Goal: Find specific page/section: Find specific page/section

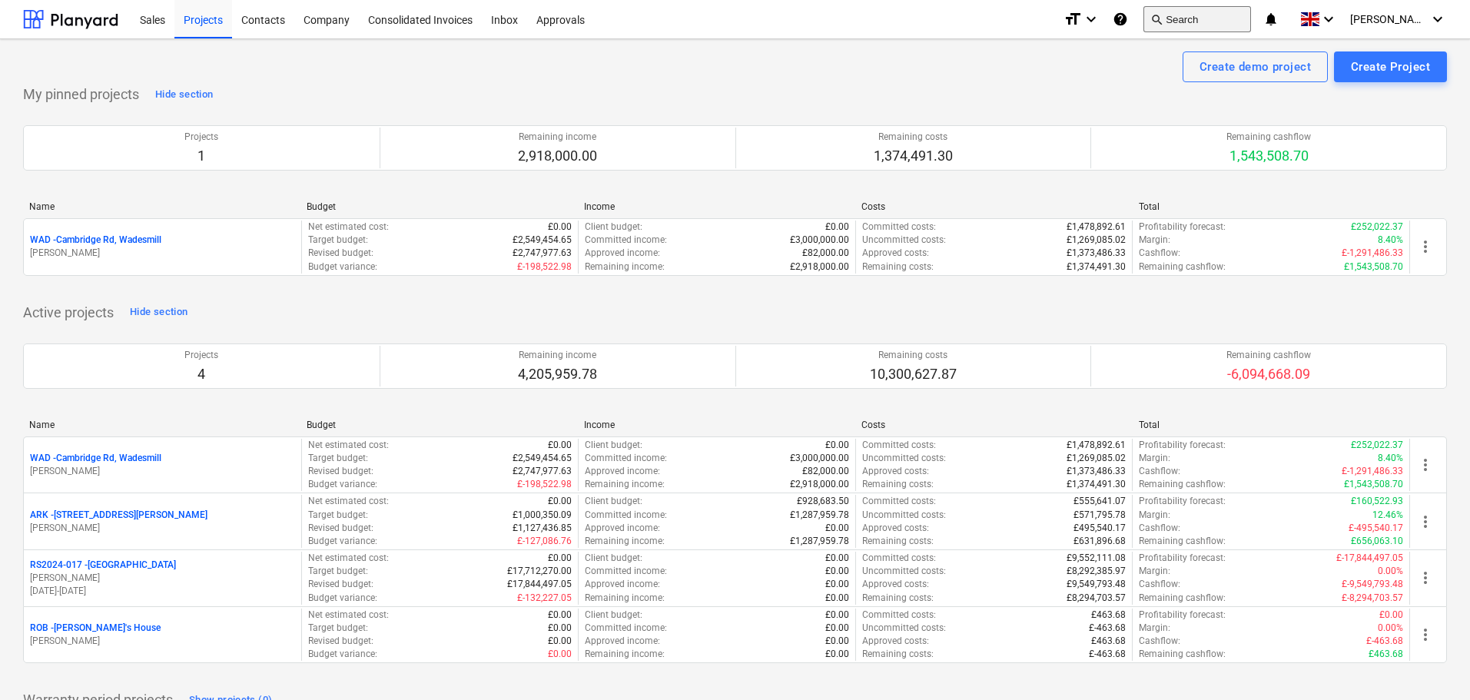
click at [1239, 17] on button "search Search" at bounding box center [1198, 19] width 108 height 26
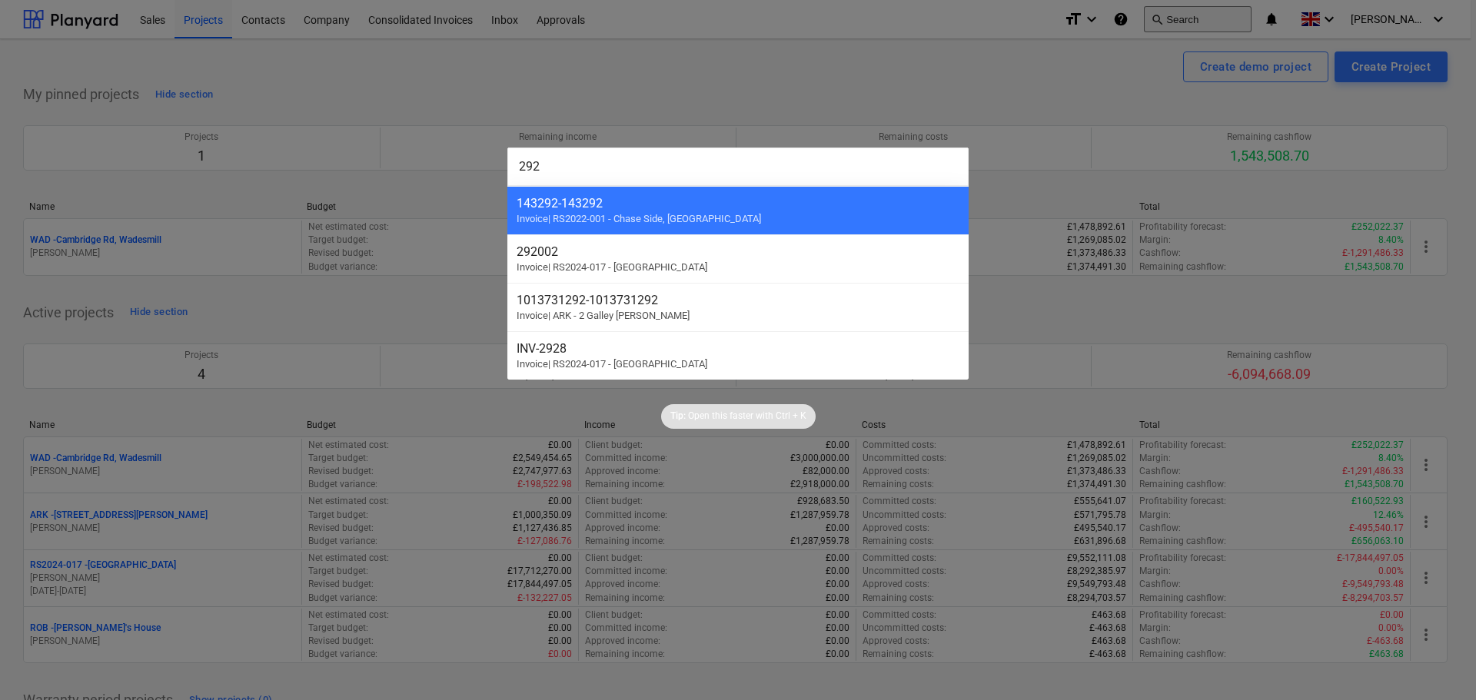
type input "2928"
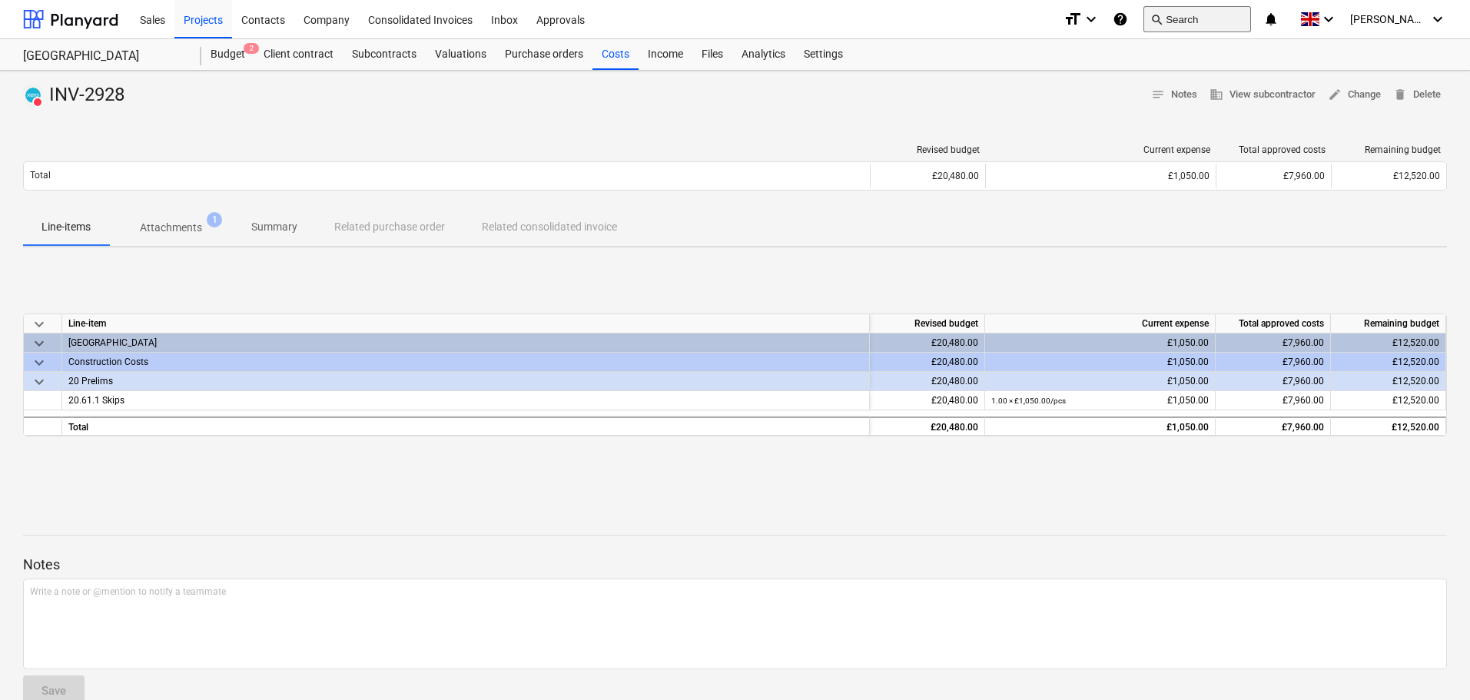
click at [1244, 12] on button "search Search" at bounding box center [1198, 19] width 108 height 26
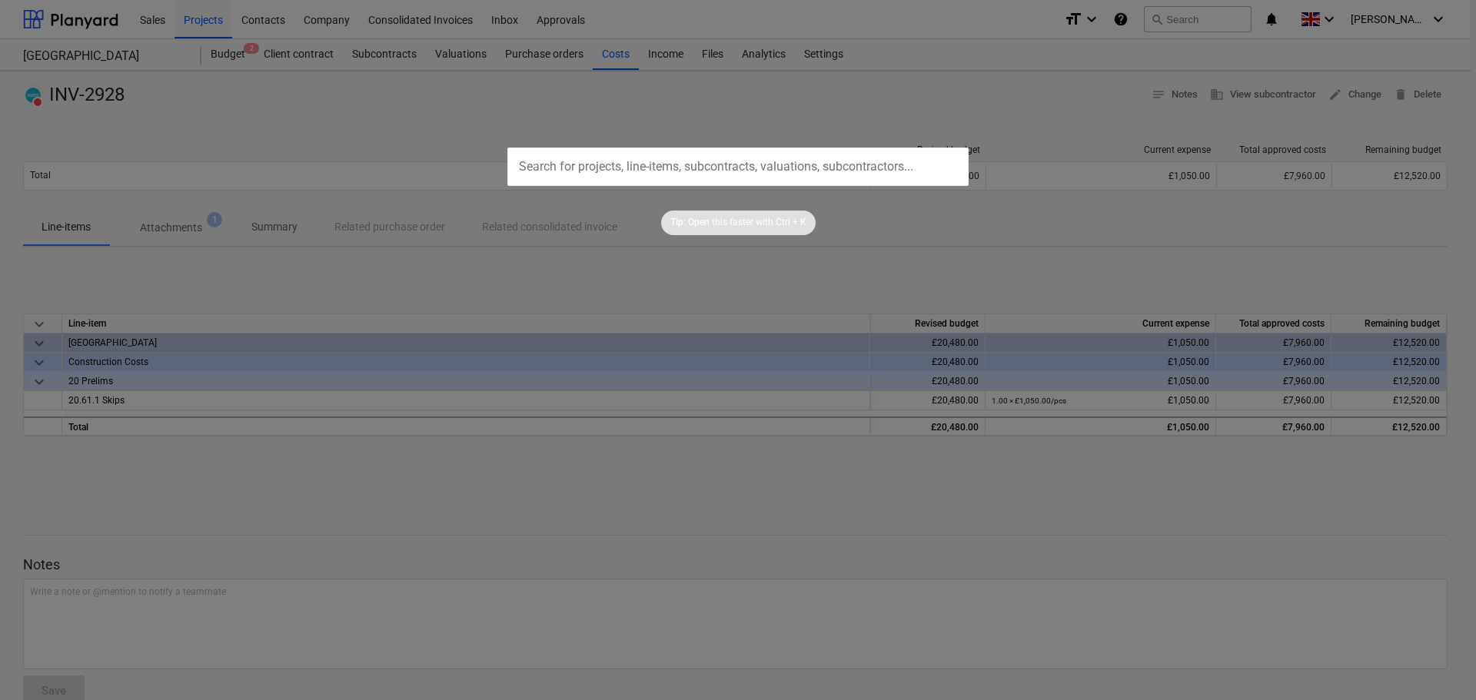
click at [825, 466] on div at bounding box center [738, 350] width 1476 height 700
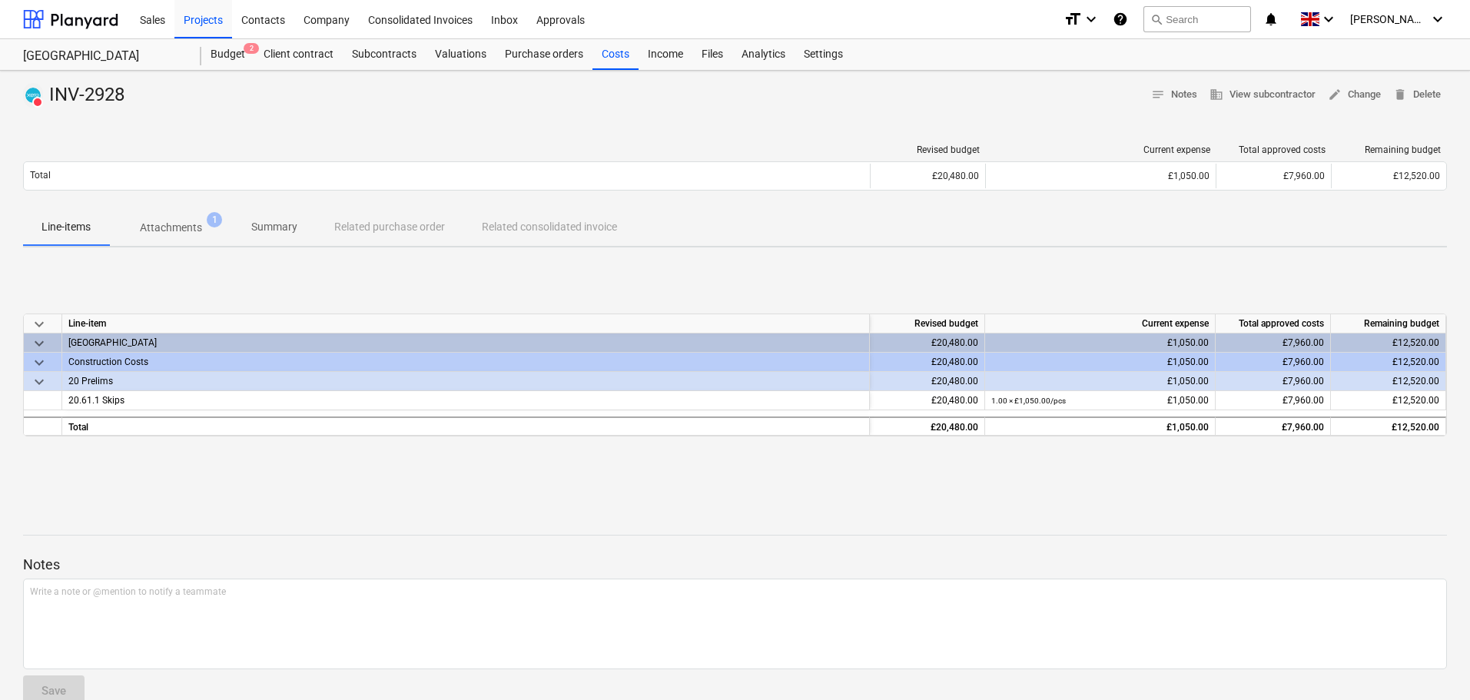
click at [189, 231] on p "Attachments" at bounding box center [171, 228] width 62 height 16
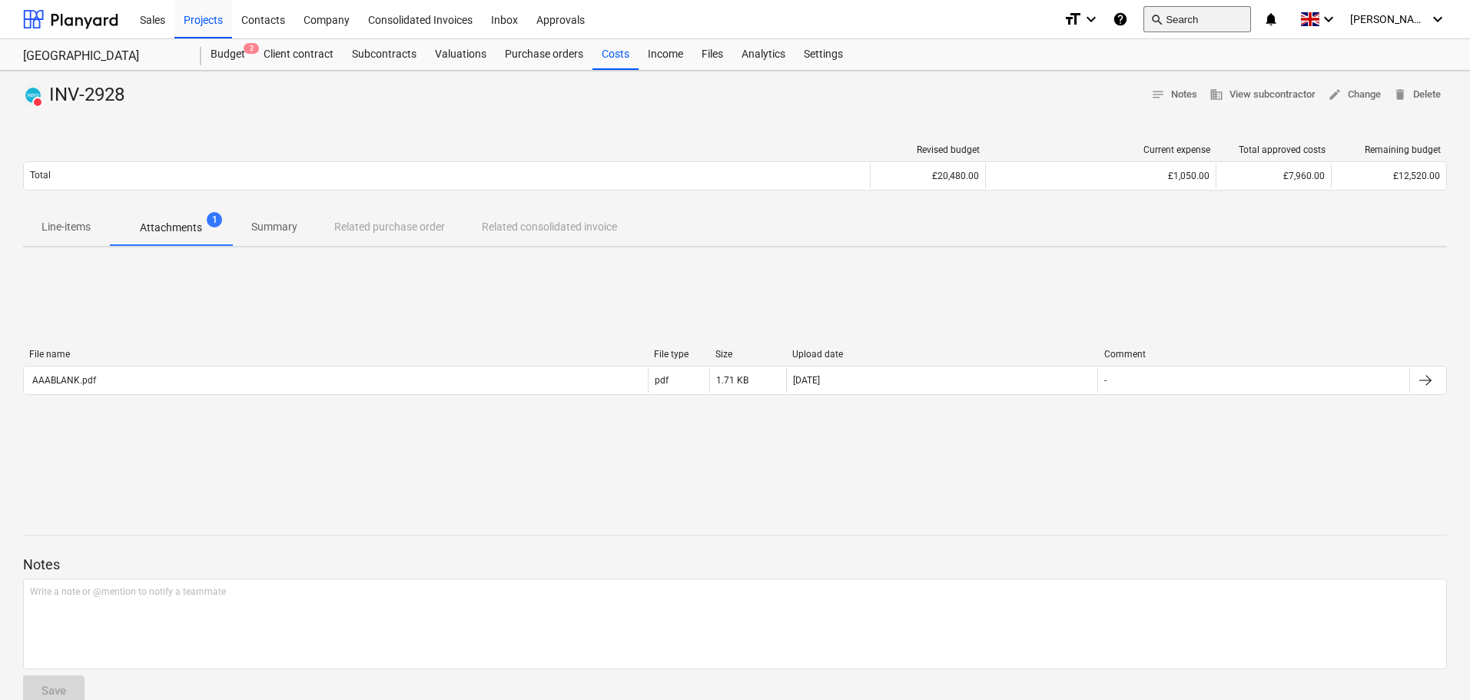
click at [1211, 22] on button "search Search" at bounding box center [1198, 19] width 108 height 26
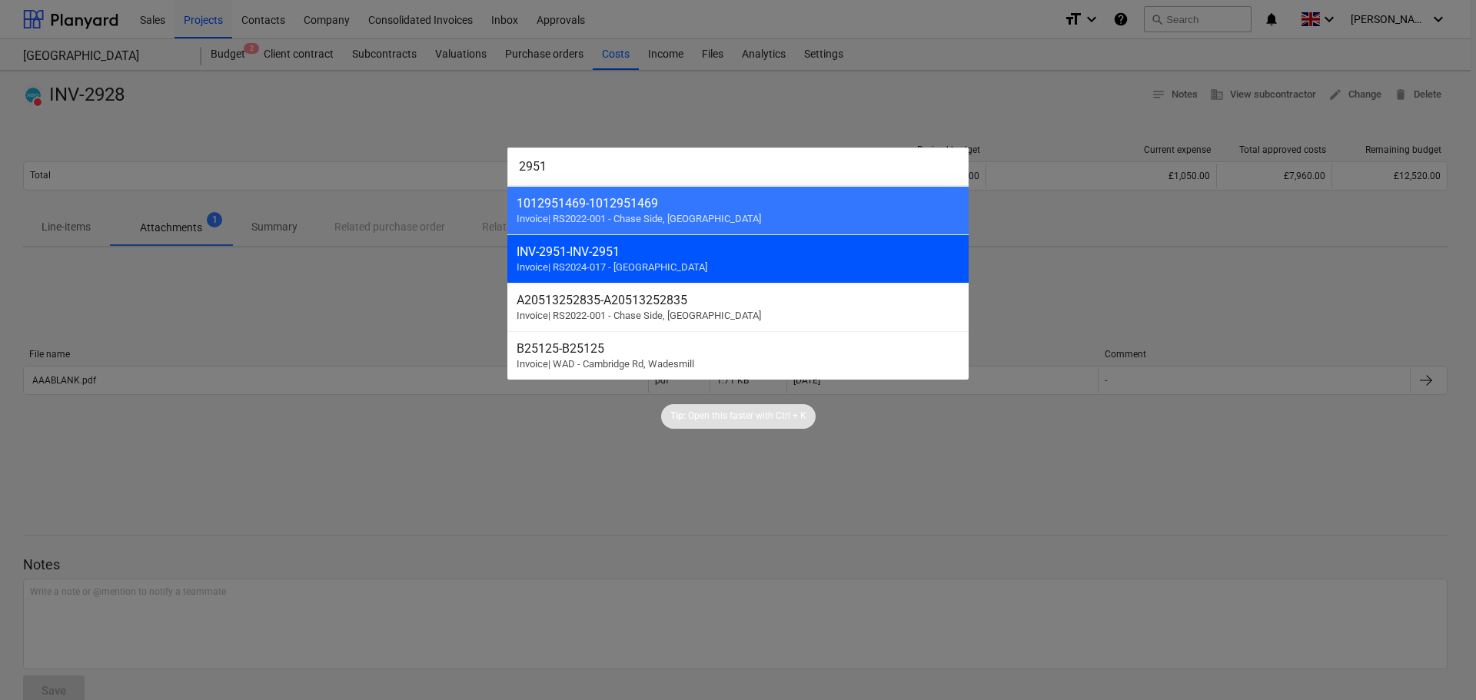
type input "2951"
click at [659, 264] on span "Invoice | RS2024-017 - [GEOGRAPHIC_DATA]" at bounding box center [612, 267] width 191 height 12
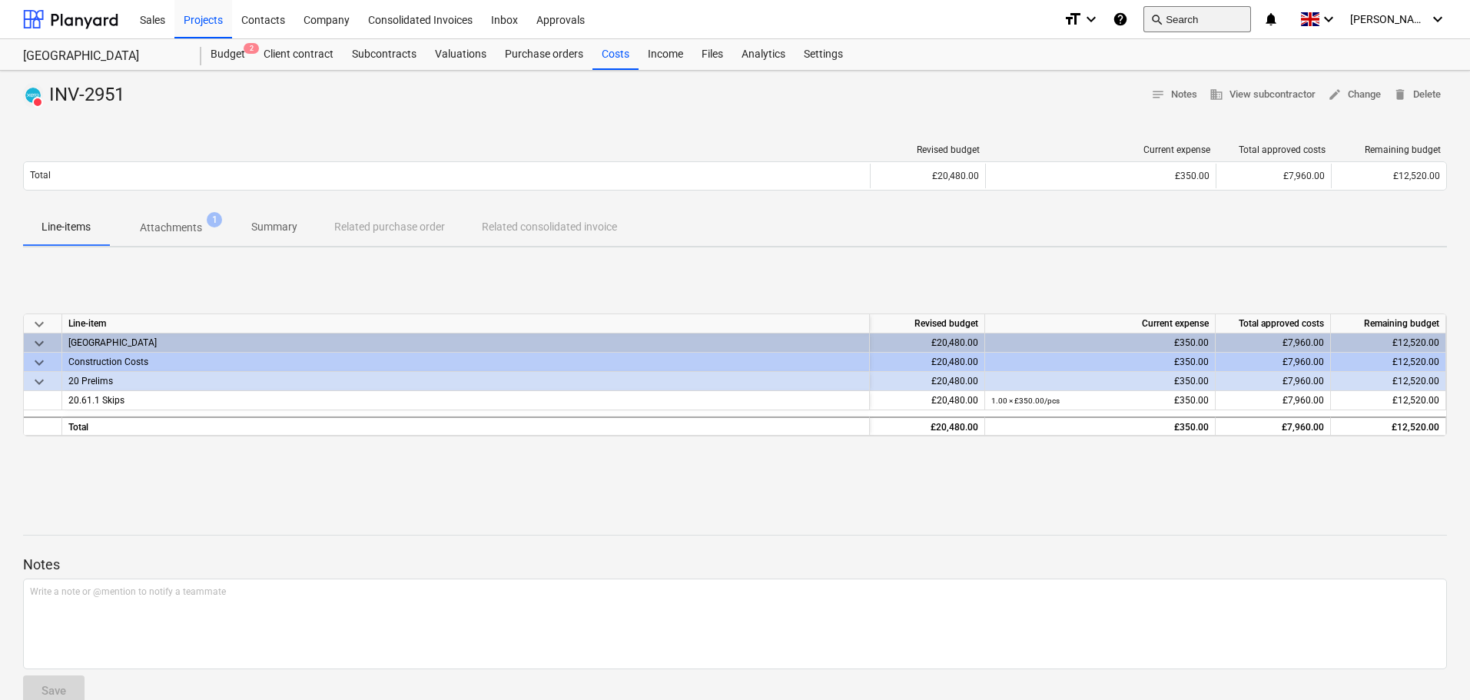
click at [1237, 21] on button "search Search" at bounding box center [1198, 19] width 108 height 26
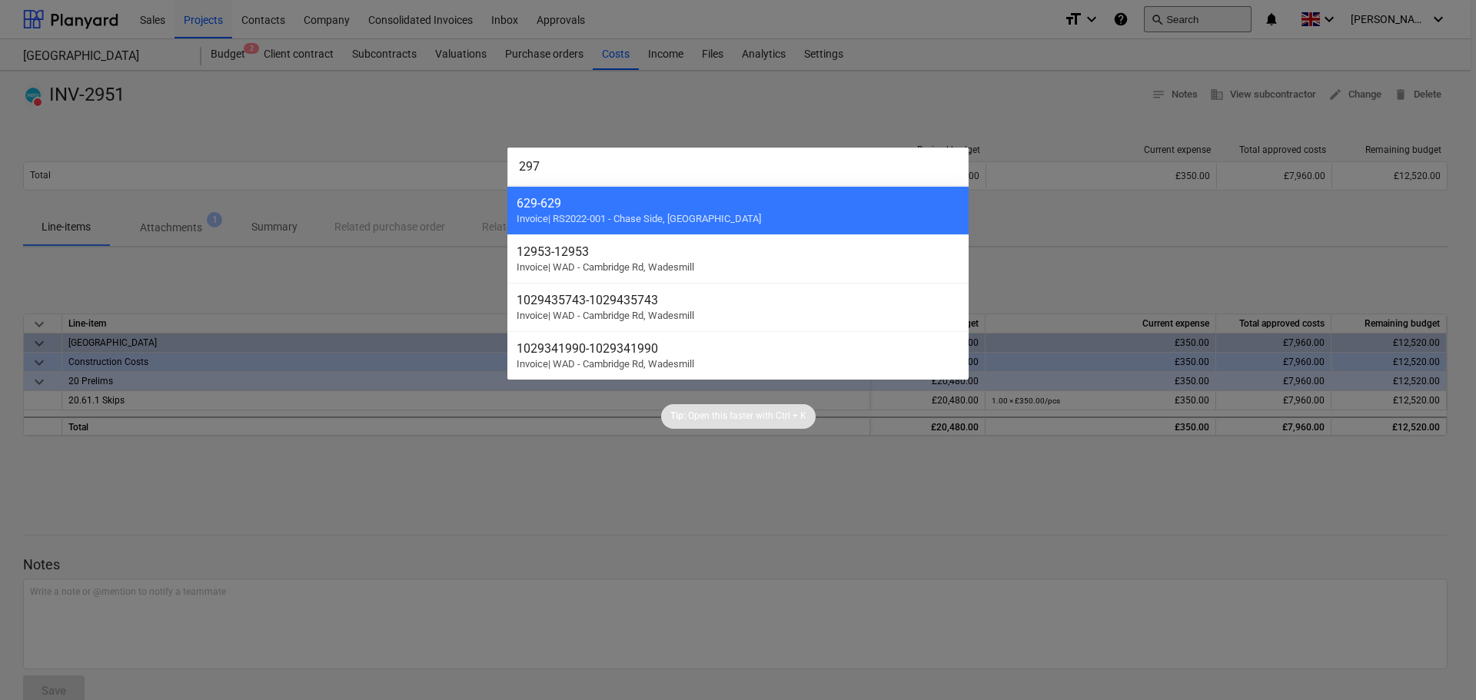
type input "2975"
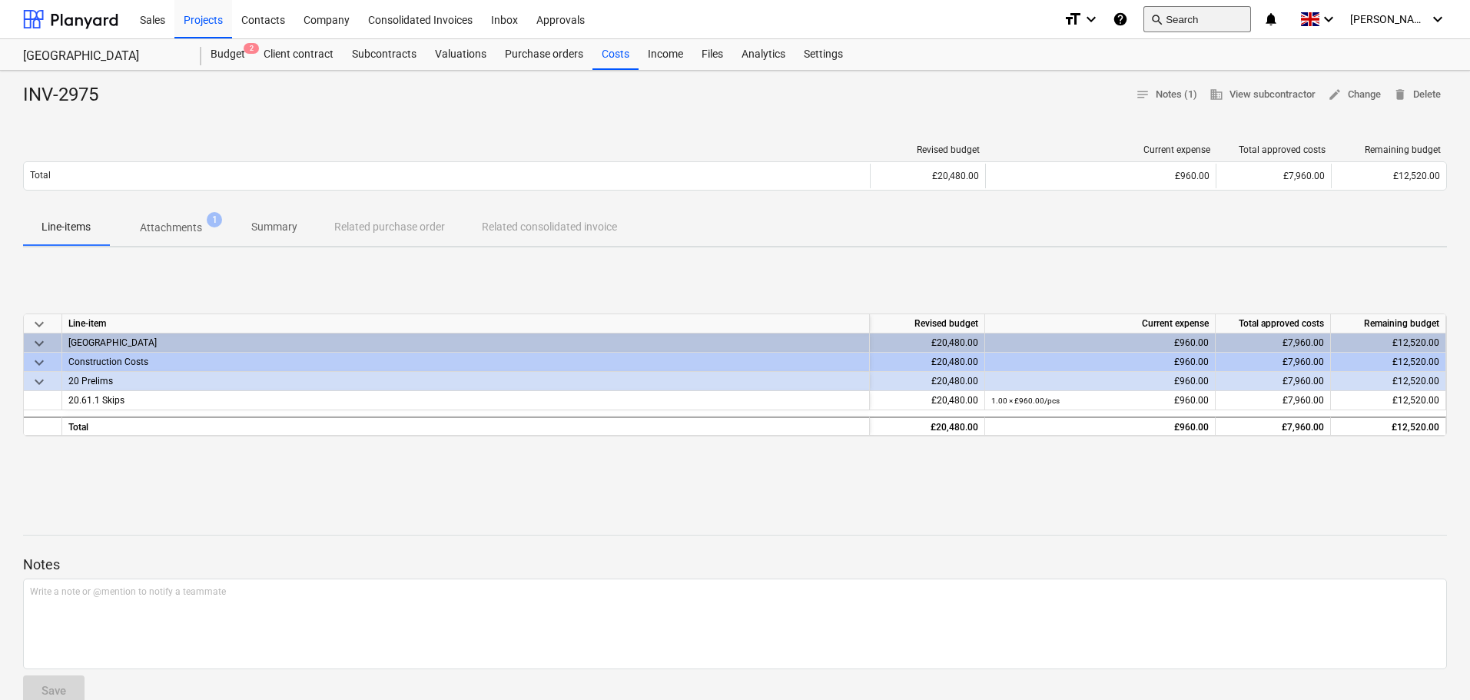
click at [1236, 23] on button "search Search" at bounding box center [1198, 19] width 108 height 26
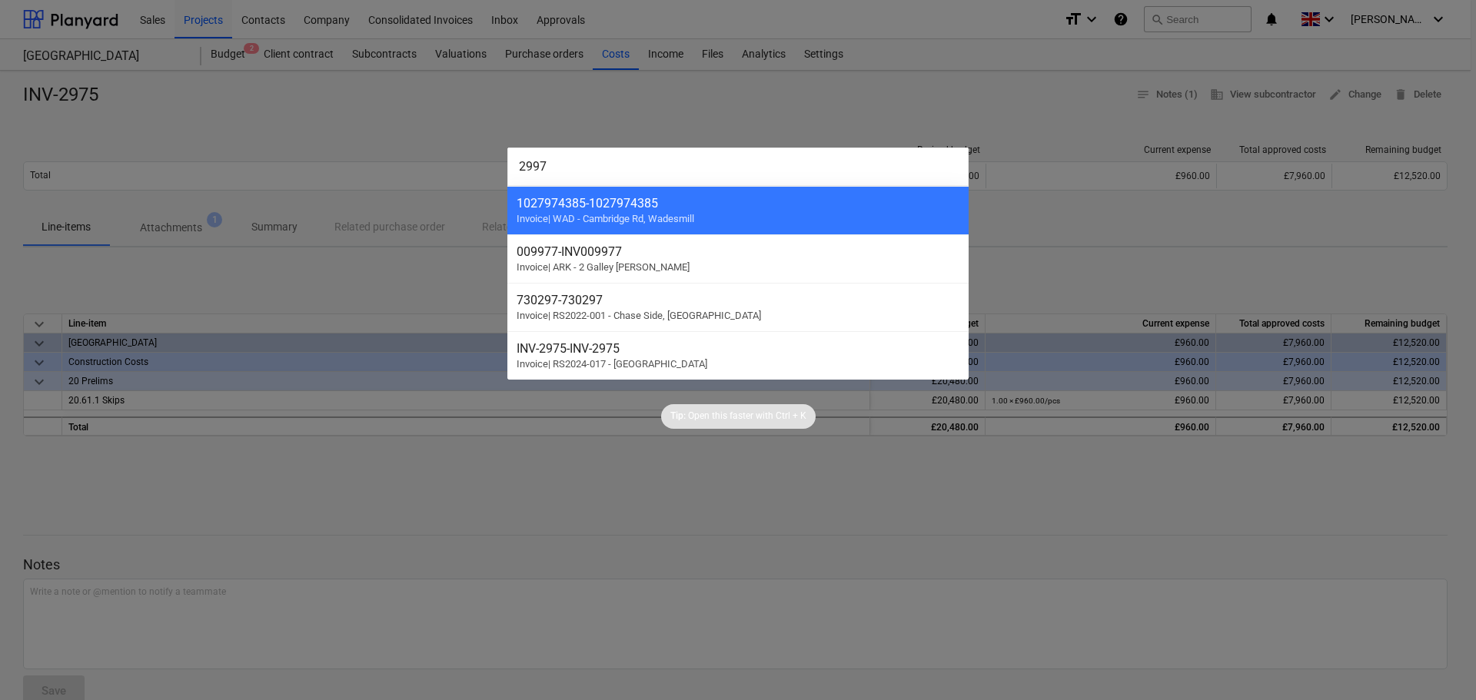
drag, startPoint x: 613, startPoint y: 168, endPoint x: 441, endPoint y: 164, distance: 172.2
click at [441, 164] on div "2997 1027974385 - 1027974385 Invoice | [GEOGRAPHIC_DATA] 009977 - INV009977 Inv…" at bounding box center [738, 350] width 1476 height 700
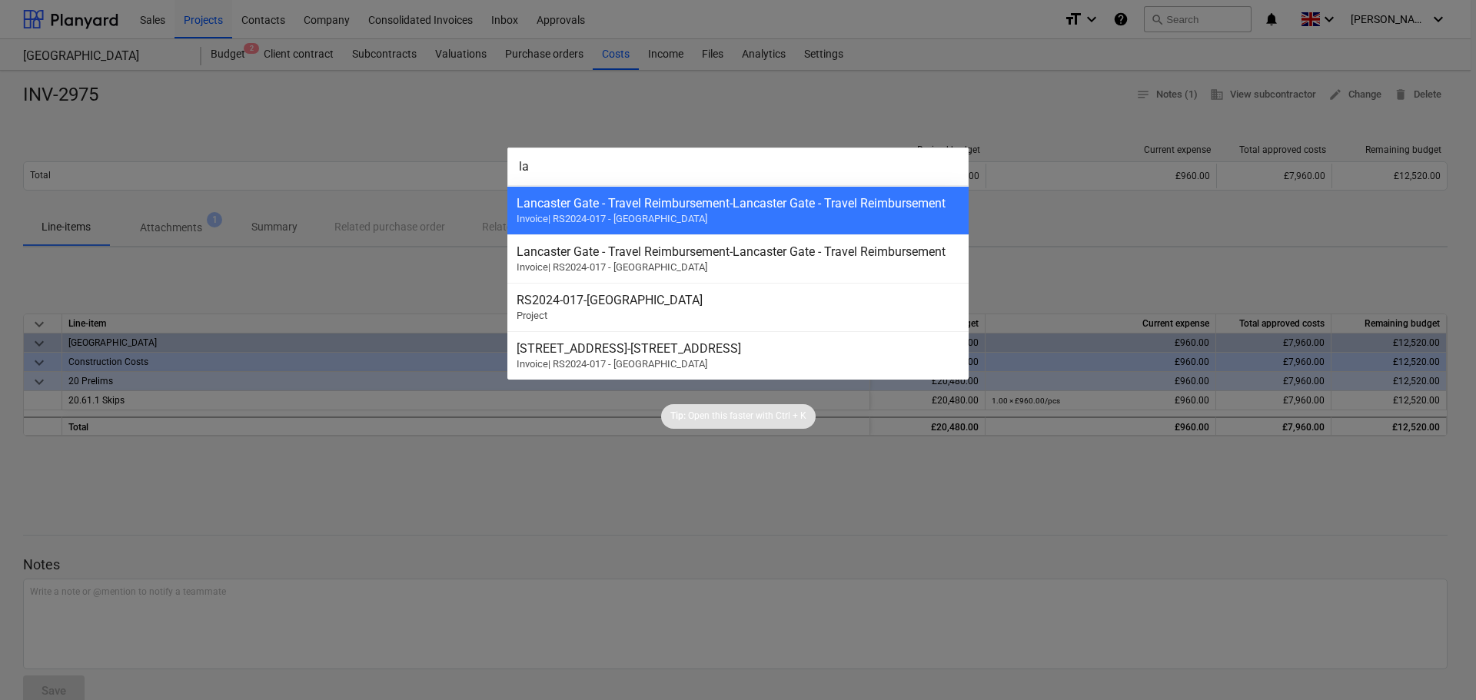
type input "l"
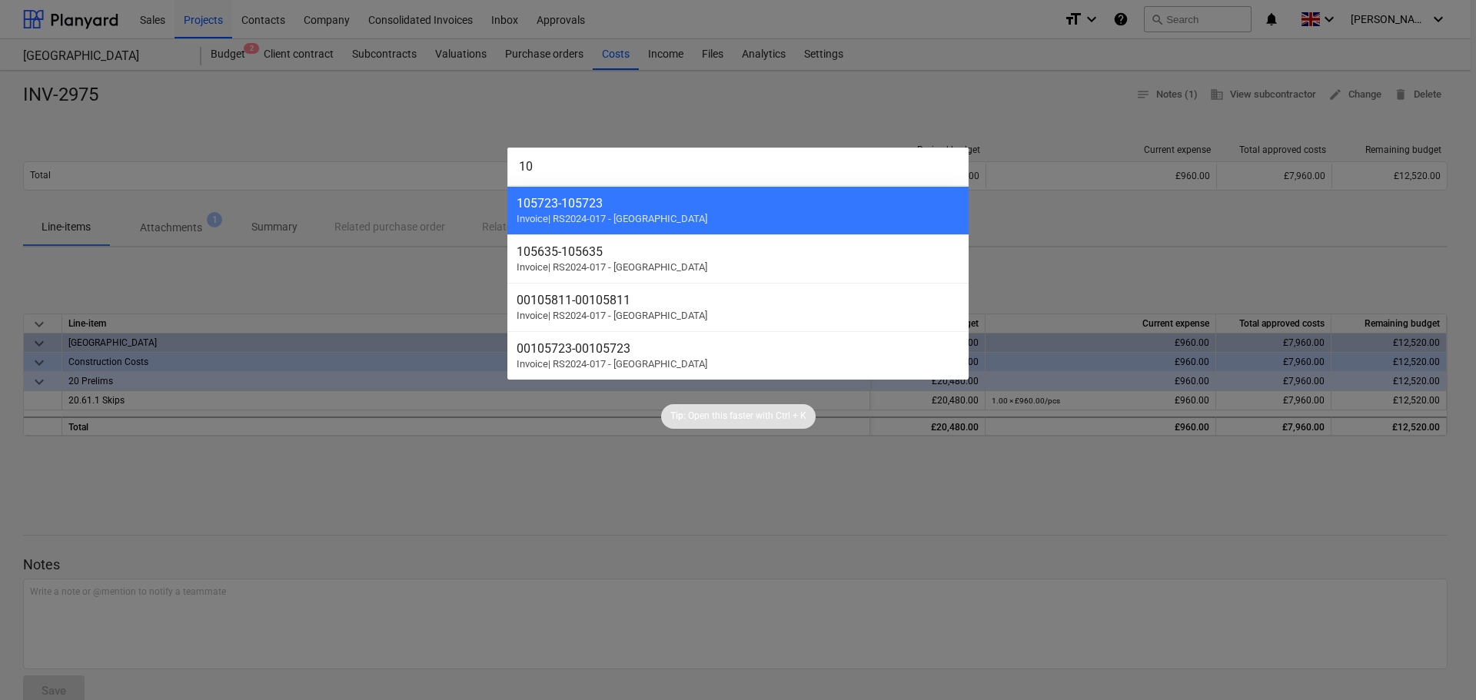
type input "1"
type input "105551"
click at [390, 95] on div at bounding box center [738, 350] width 1476 height 700
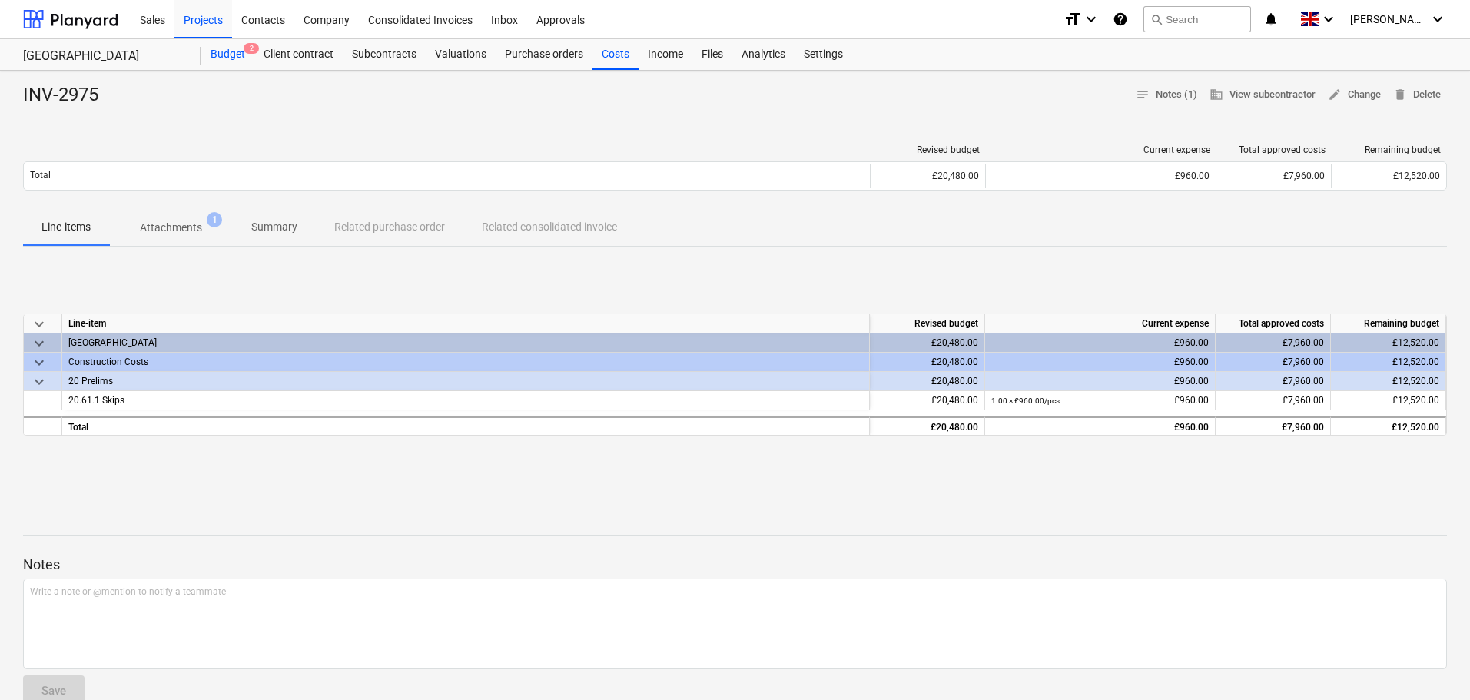
click at [221, 53] on div "Budget 2" at bounding box center [227, 54] width 53 height 31
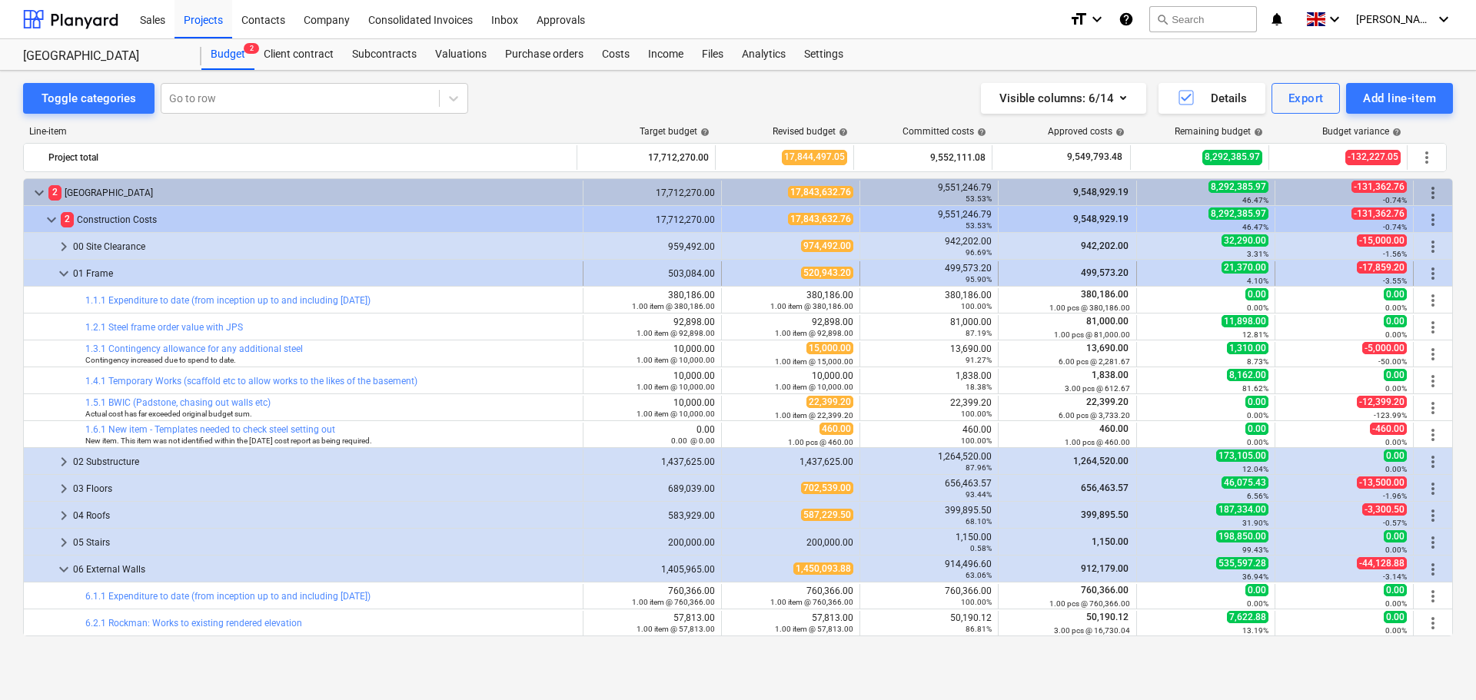
click at [61, 272] on span "keyboard_arrow_down" at bounding box center [64, 273] width 18 height 18
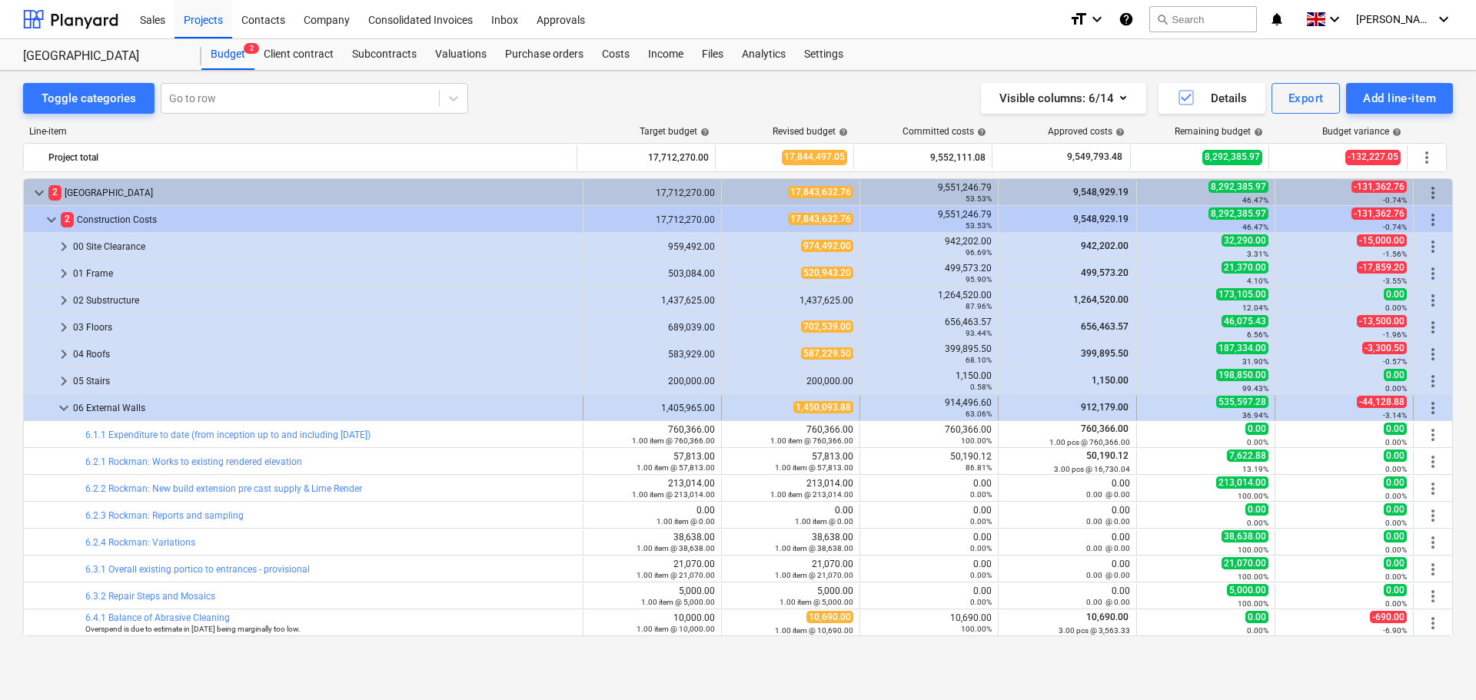
click at [65, 411] on span "keyboard_arrow_down" at bounding box center [64, 408] width 18 height 18
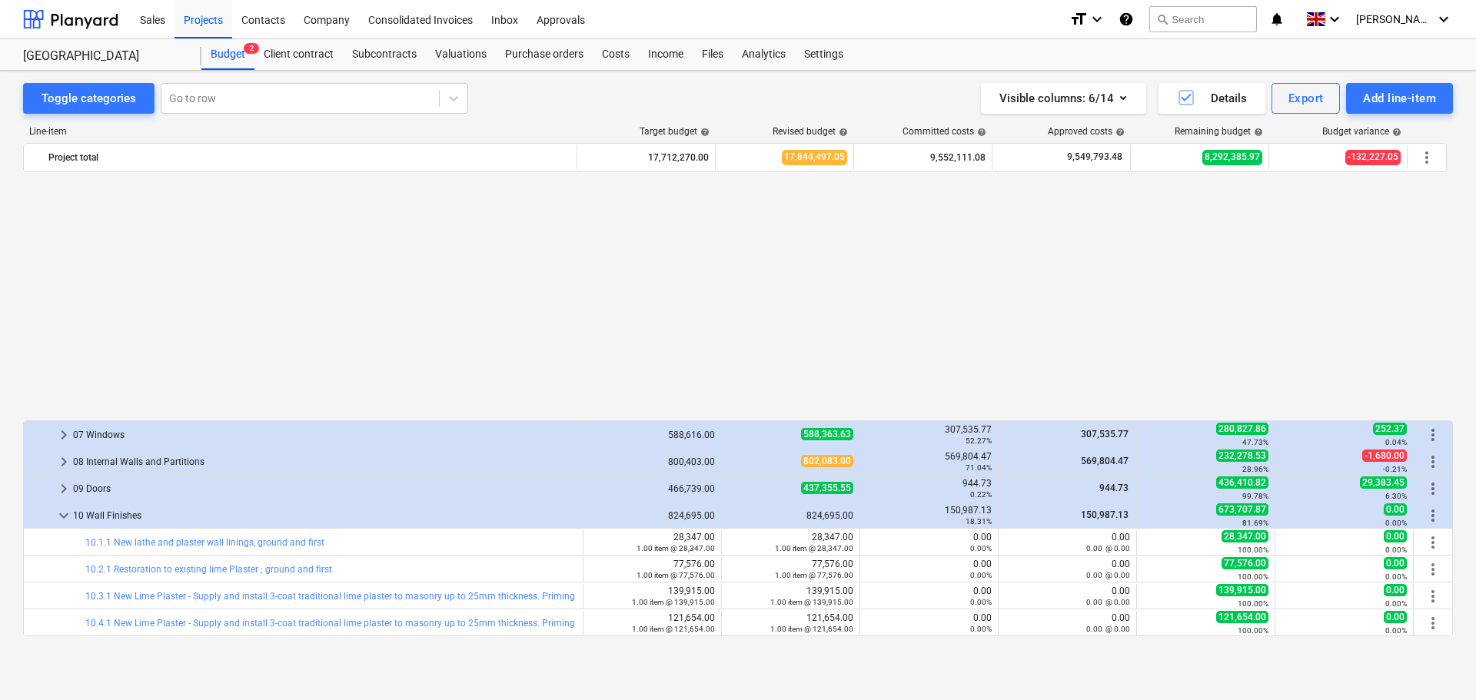
scroll to position [307, 0]
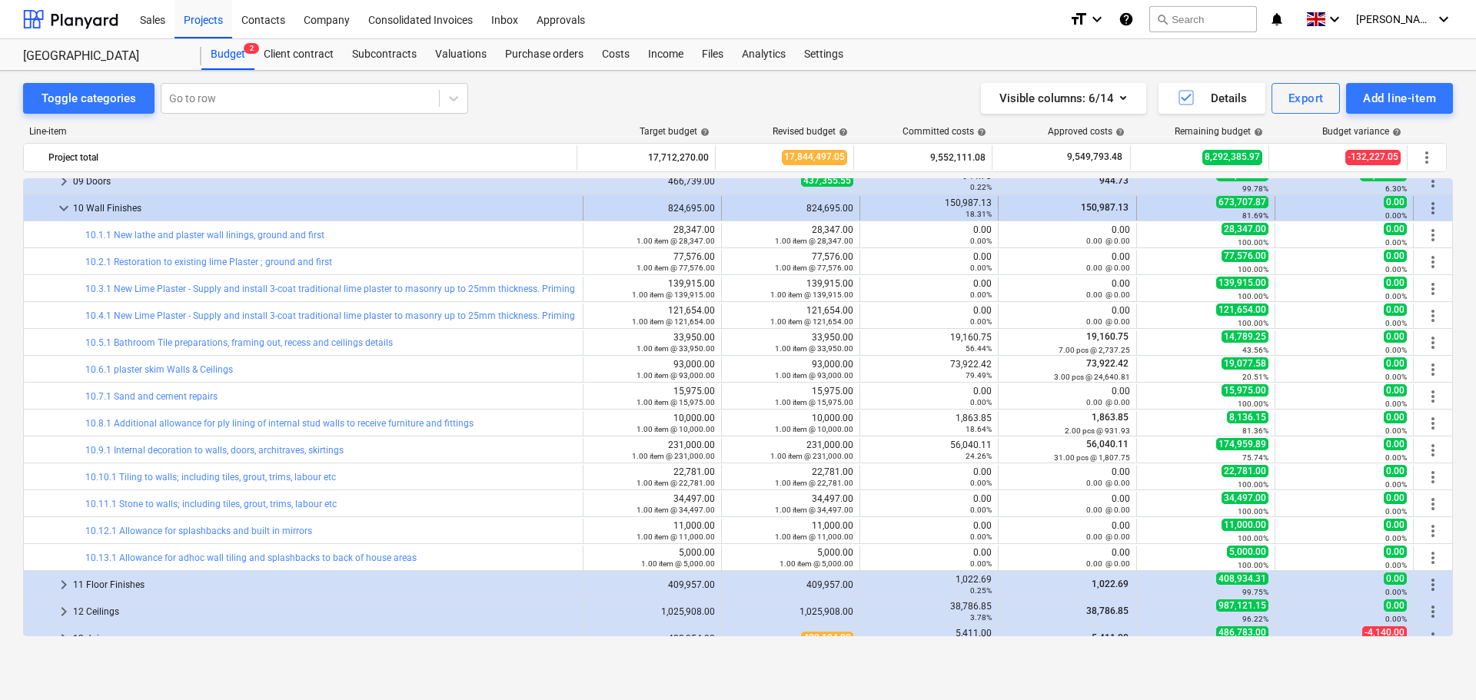
click at [67, 208] on span "keyboard_arrow_down" at bounding box center [64, 208] width 18 height 18
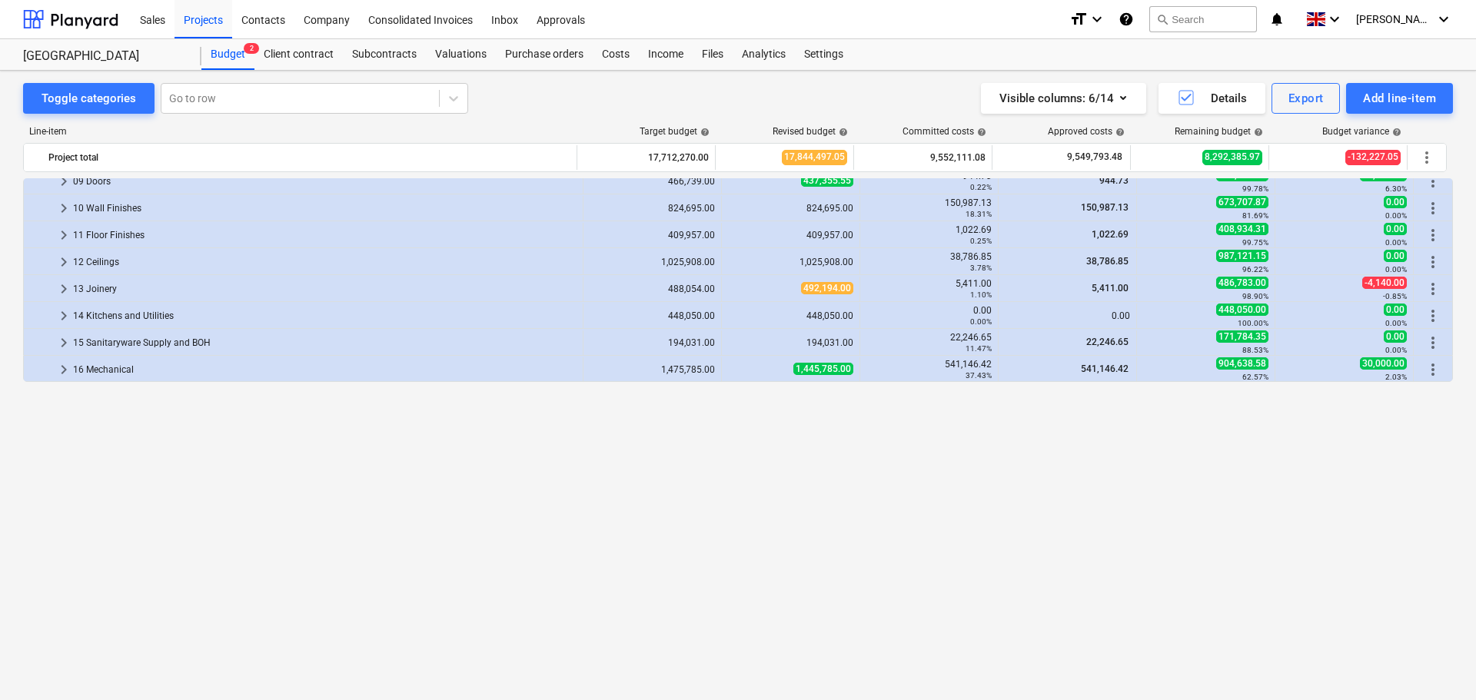
scroll to position [0, 0]
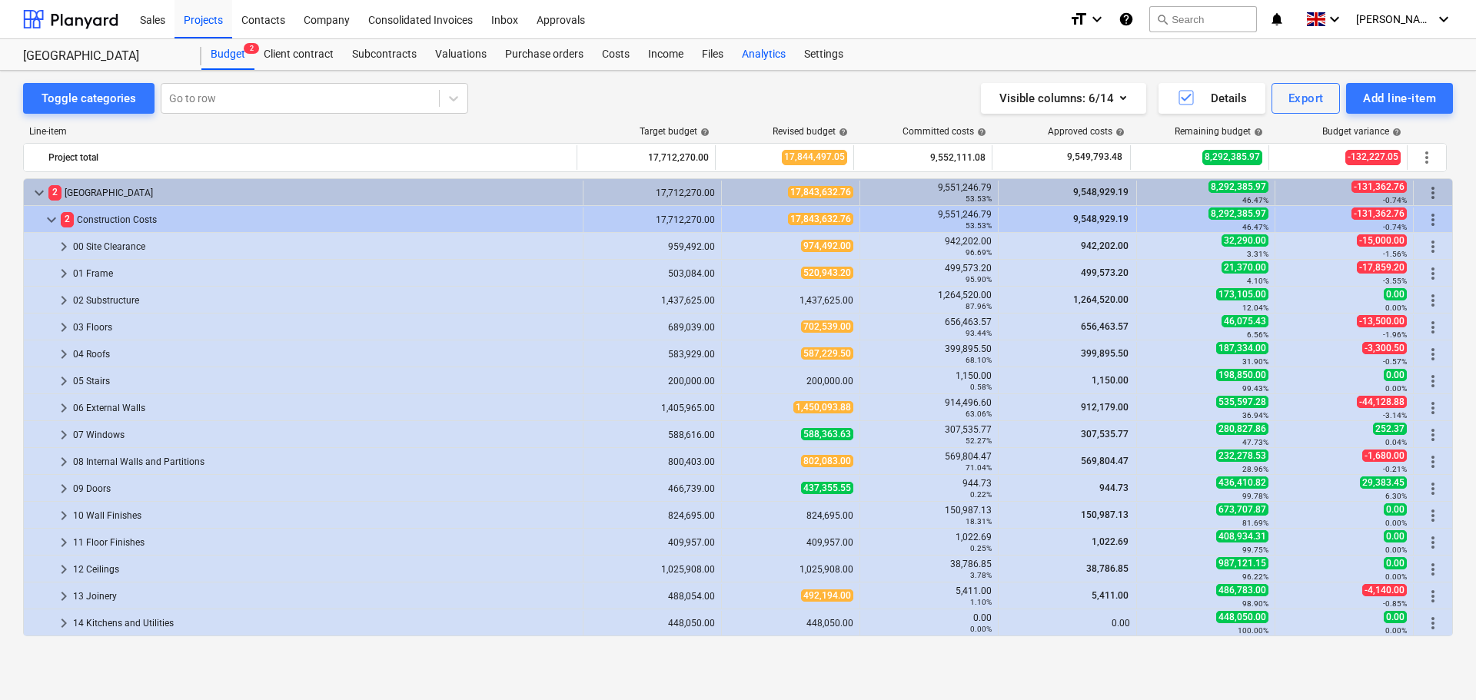
click at [741, 102] on div "Visible columns : 6/14 Details Export Add line-item" at bounding box center [1090, 98] width 726 height 31
